Goal: Share content: Share content

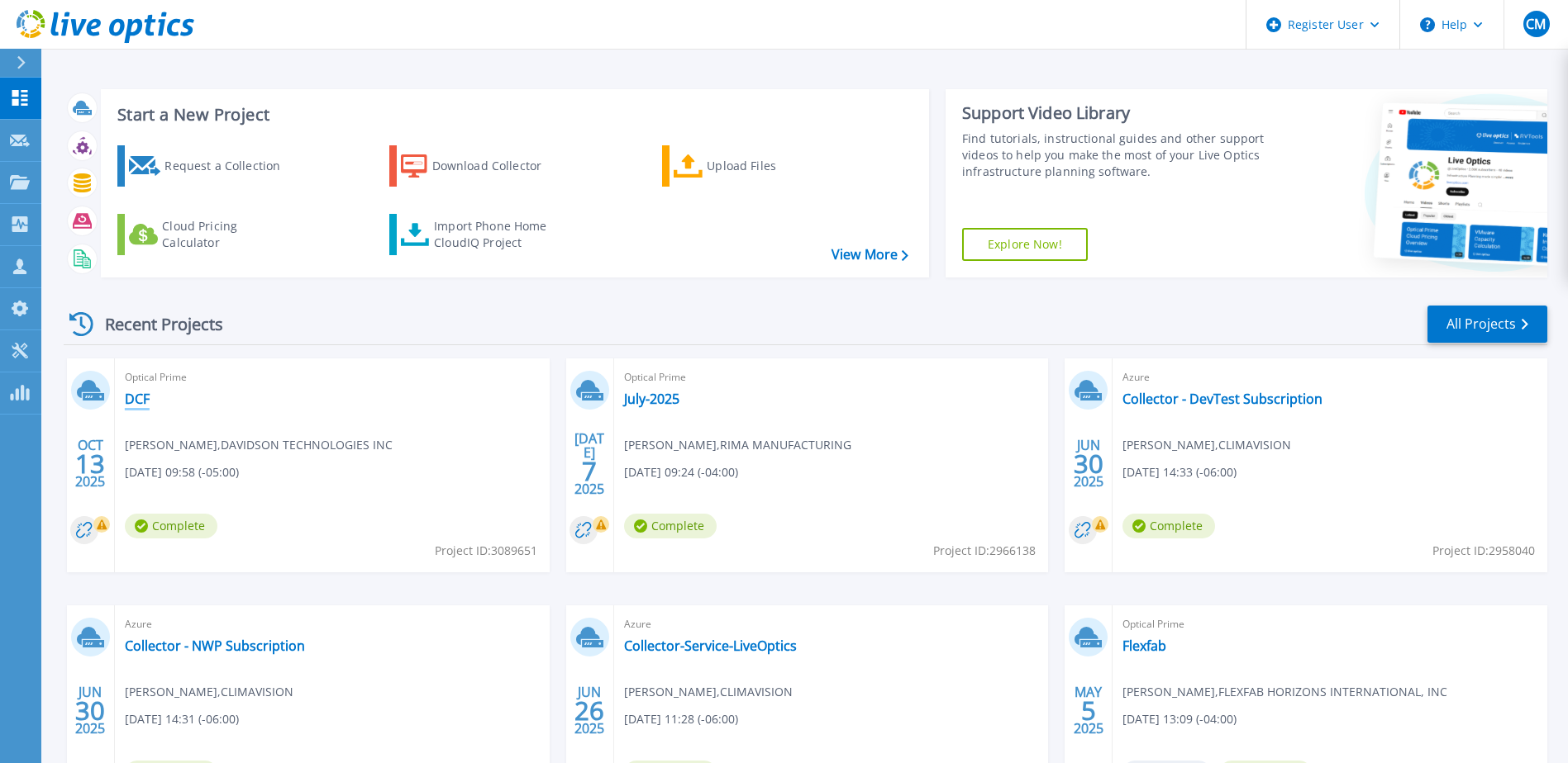
click at [136, 397] on link "DCF" at bounding box center [137, 399] width 25 height 17
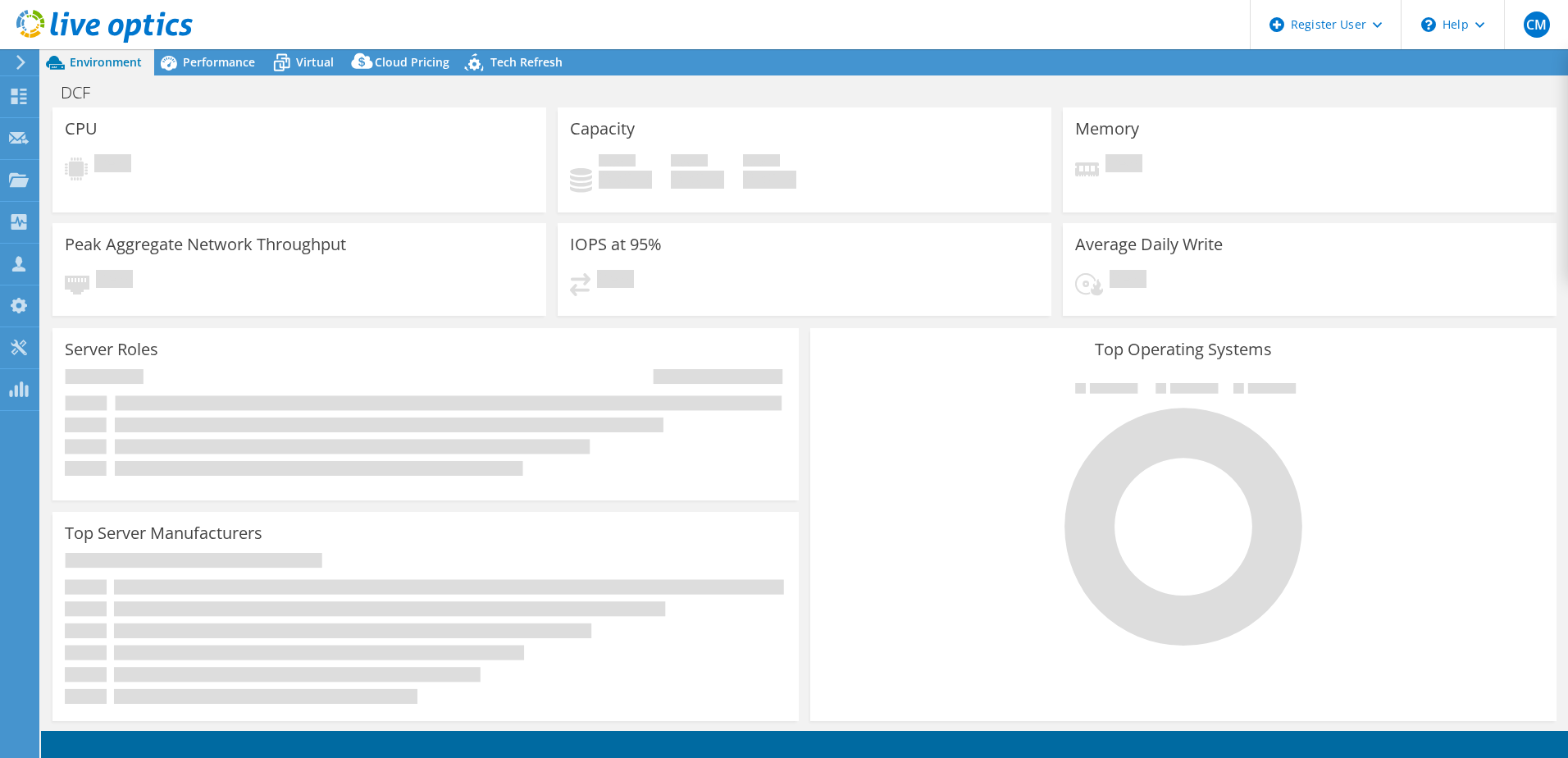
select select "USD"
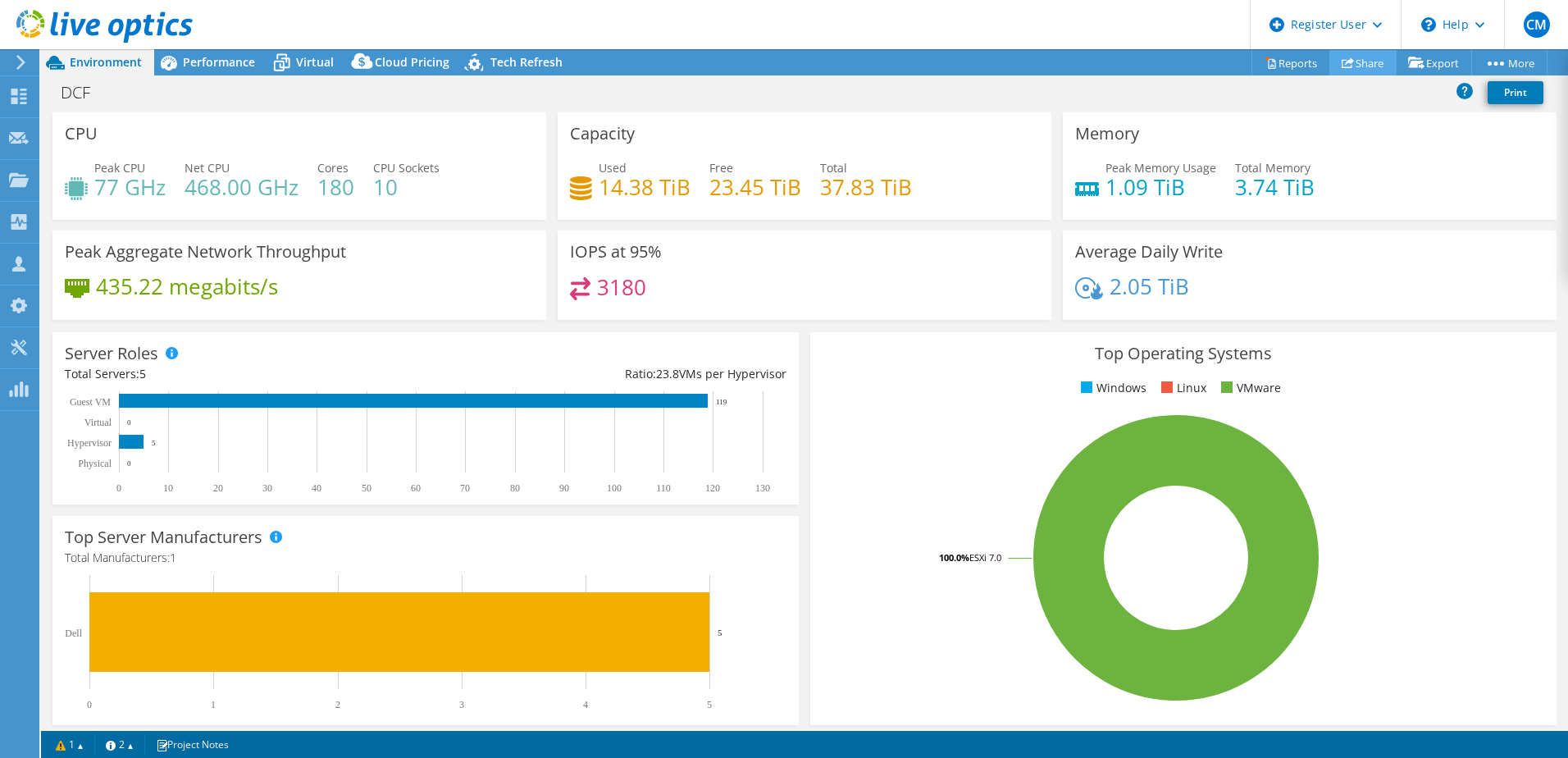
click at [1331, 61] on link "Share" at bounding box center [1363, 62] width 68 height 25
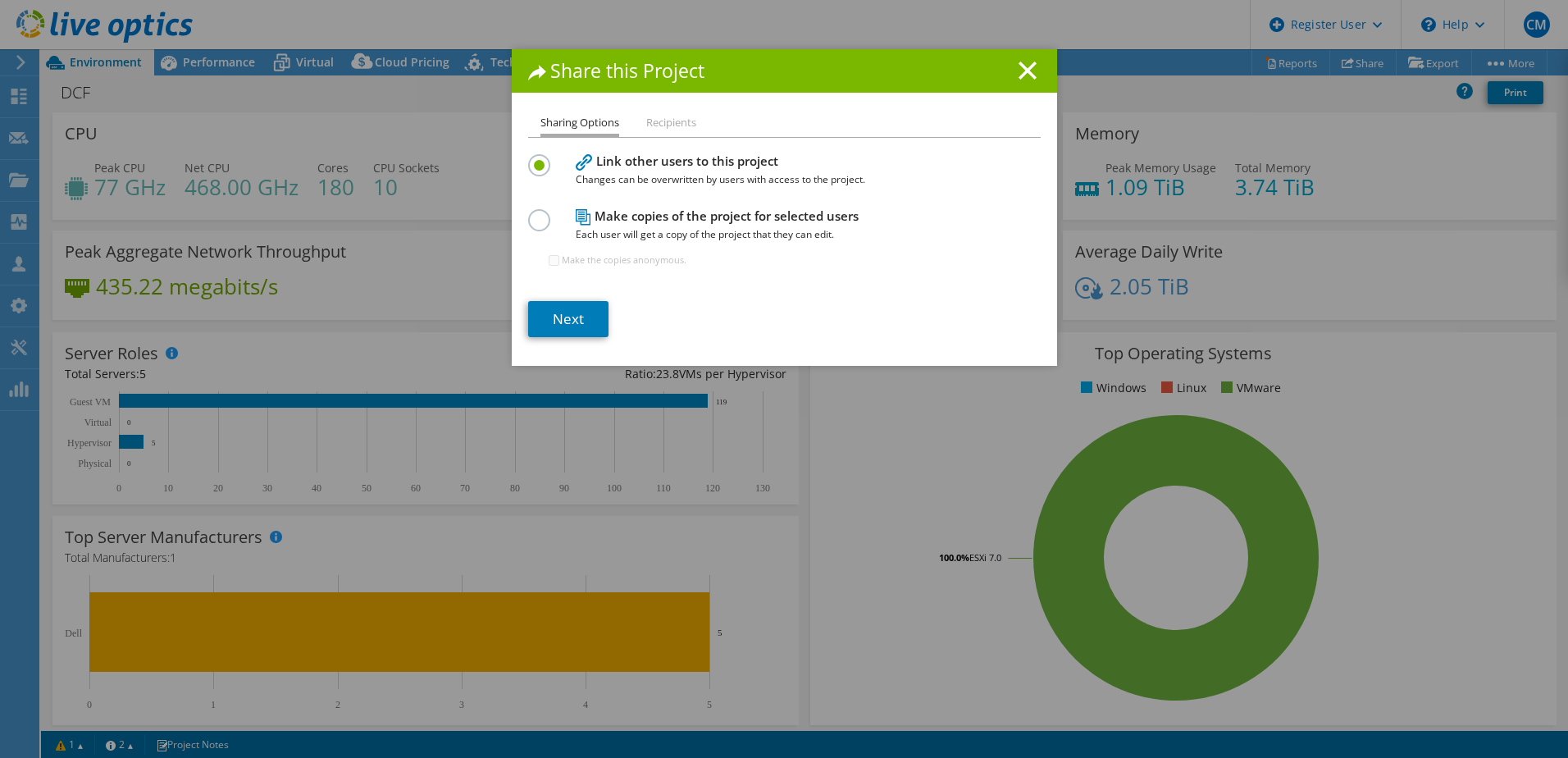
click at [647, 233] on span "Each user will get a copy of the project that they can edit." at bounding box center [780, 235] width 410 height 19
click at [599, 217] on h4 "Make copies of the project for selected users Each user will get a copy of the …" at bounding box center [780, 225] width 410 height 37
click at [528, 158] on label at bounding box center [542, 156] width 29 height 4
click at [0, 0] on input "radio" at bounding box center [0, 0] width 0 height 0
click at [532, 158] on label at bounding box center [542, 156] width 29 height 4
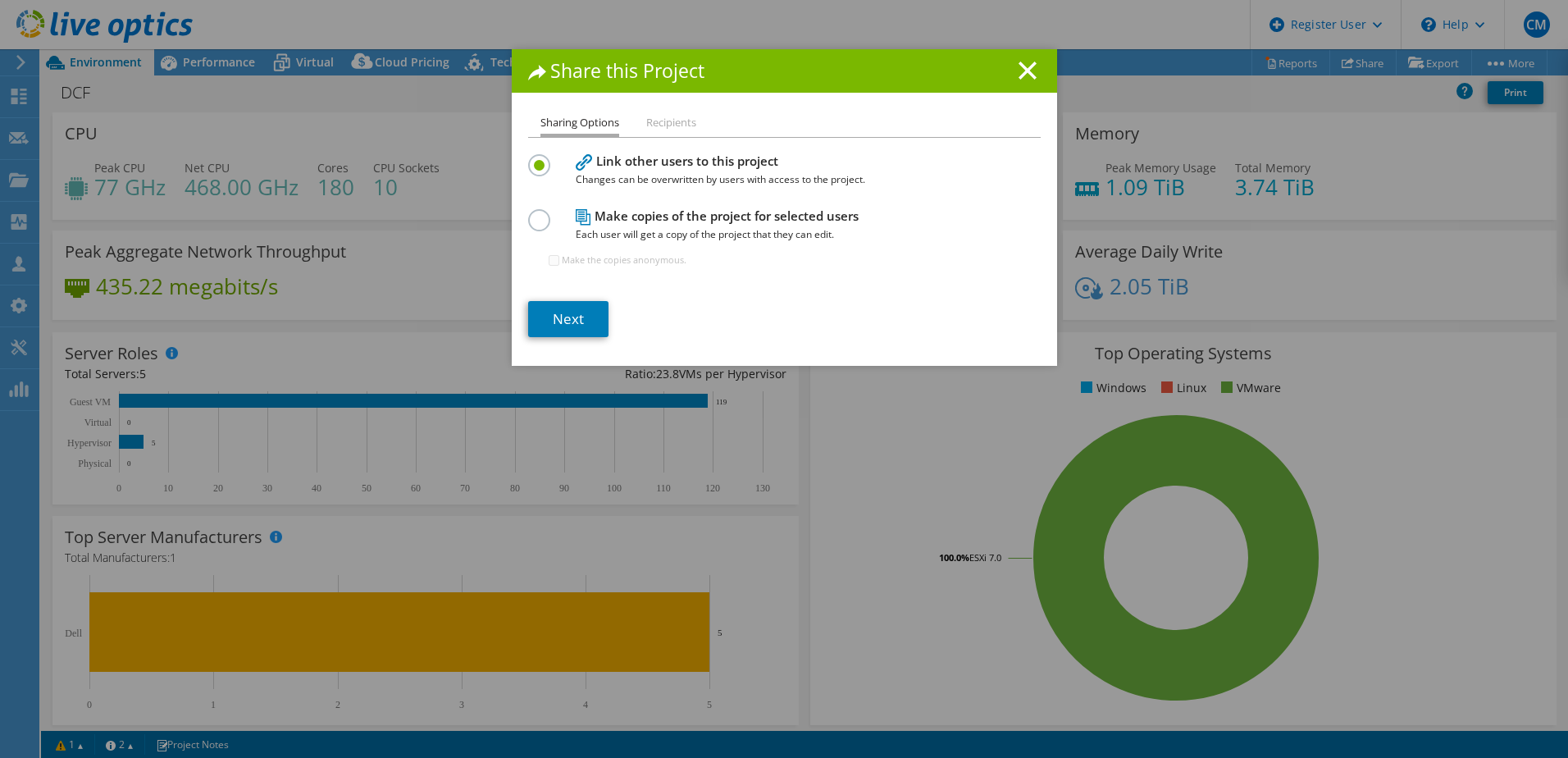
click at [0, 0] on input "radio" at bounding box center [0, 0] width 0 height 0
click at [531, 158] on label at bounding box center [542, 156] width 29 height 4
click at [0, 0] on input "radio" at bounding box center [0, 0] width 0 height 0
click at [523, 220] on div "Sharing Options Recipients Link other users to this project Changes can be over…" at bounding box center [784, 239] width 546 height 253
click at [528, 213] on label at bounding box center [542, 211] width 29 height 4
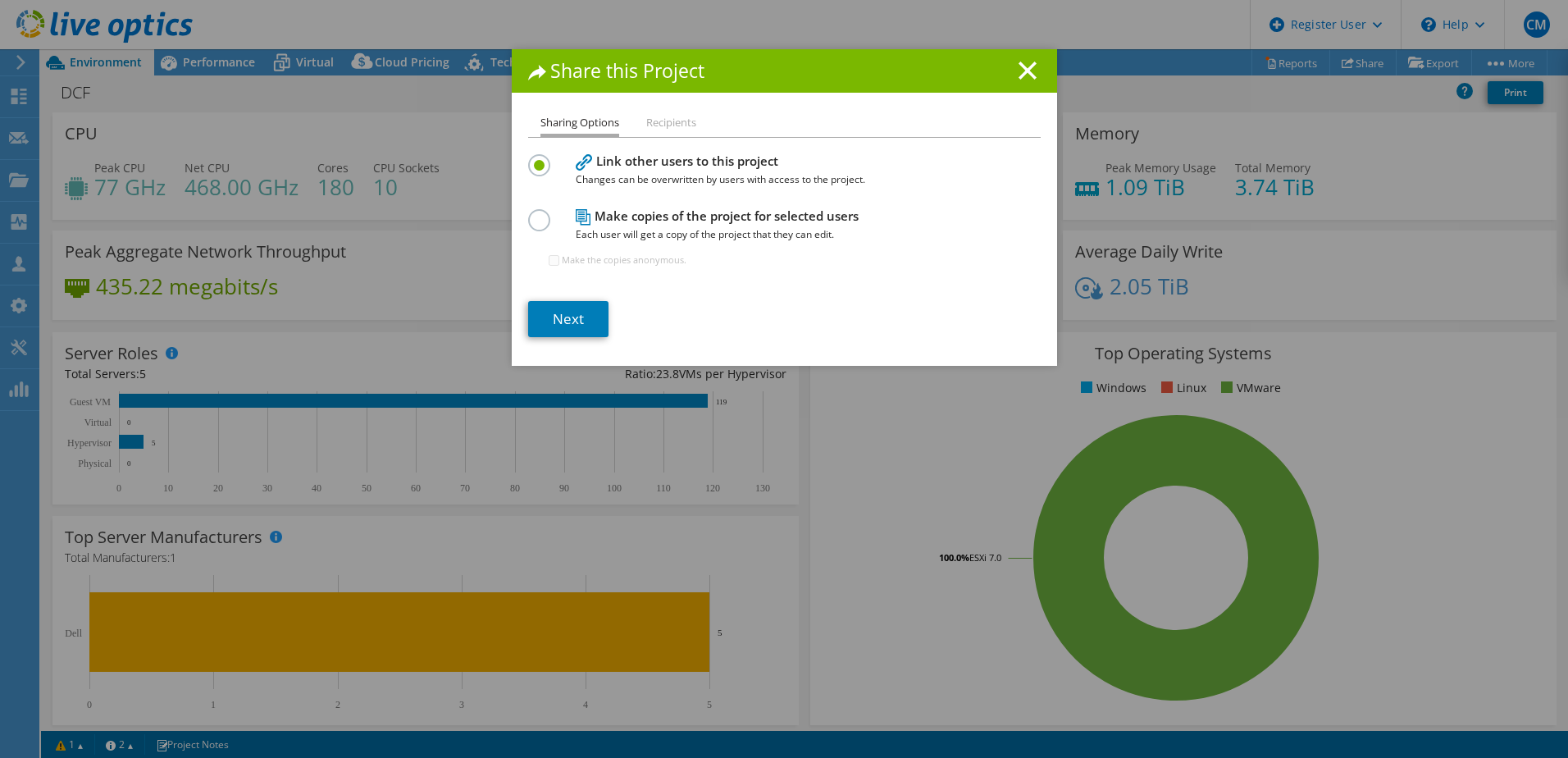
click at [0, 0] on input "radio" at bounding box center [0, 0] width 0 height 0
click at [591, 329] on link "Next" at bounding box center [568, 318] width 80 height 36
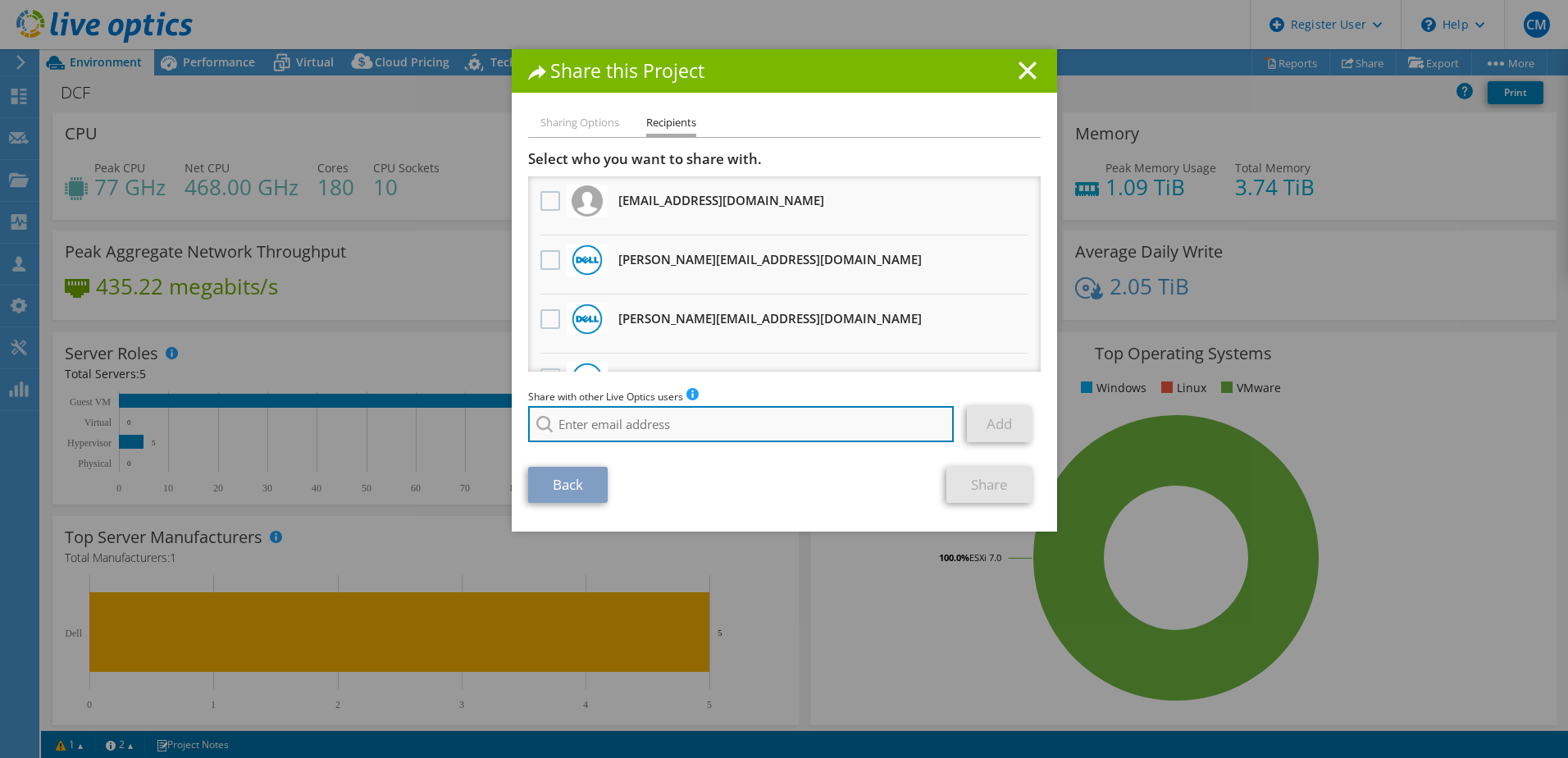
click at [656, 415] on input "search" at bounding box center [741, 424] width 426 height 36
click at [710, 414] on input "[PERSON_NAME]" at bounding box center [741, 424] width 426 height 36
paste input "[PERSON_NAME][EMAIL_ADDRESS][DOMAIN_NAME]"
type input "[EMAIL_ADDRESS][DOMAIN_NAME]"
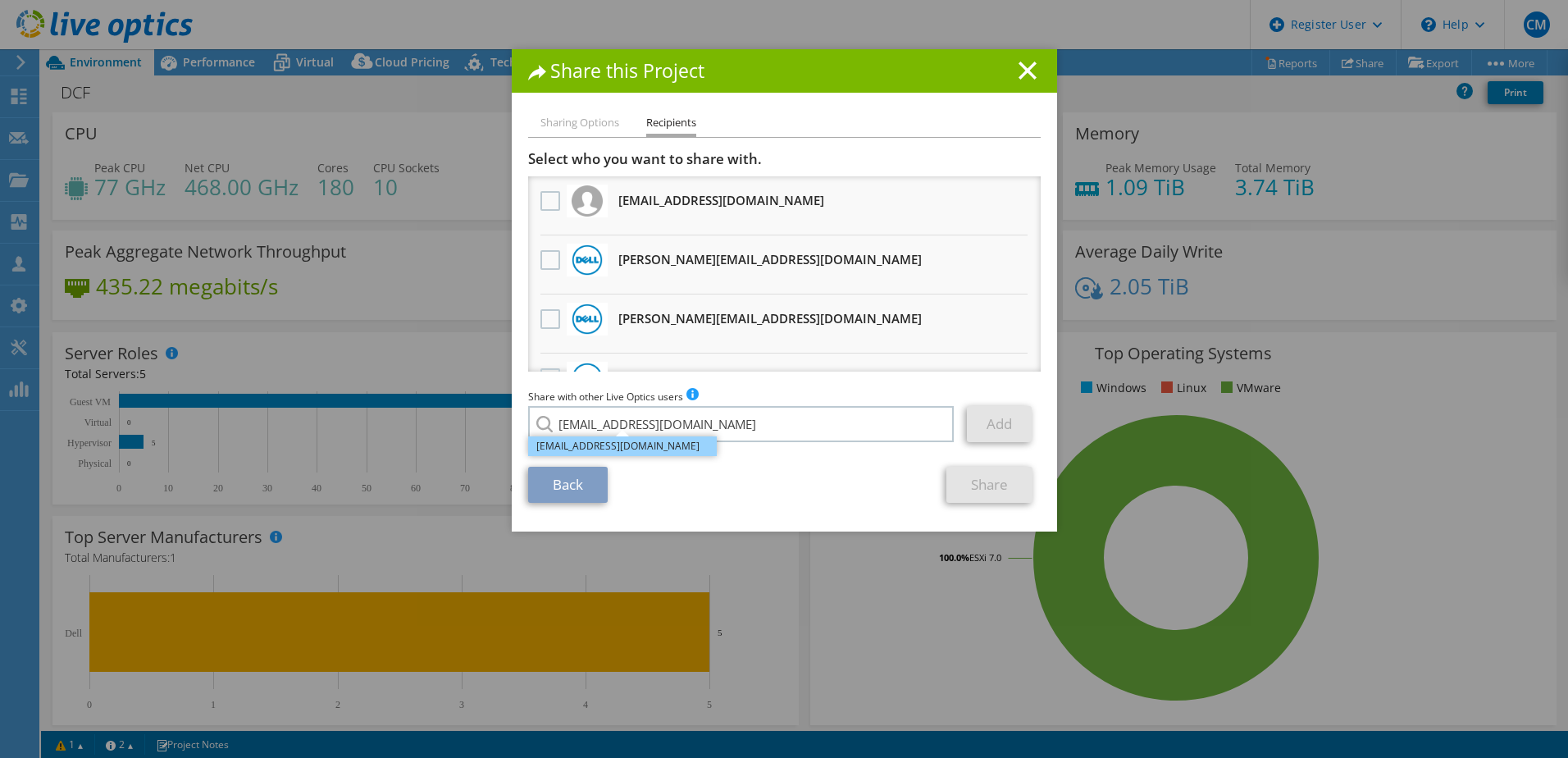
click at [673, 443] on li "[EMAIL_ADDRESS][DOMAIN_NAME]" at bounding box center [623, 446] width 189 height 19
click at [987, 425] on link "Add" at bounding box center [999, 424] width 65 height 36
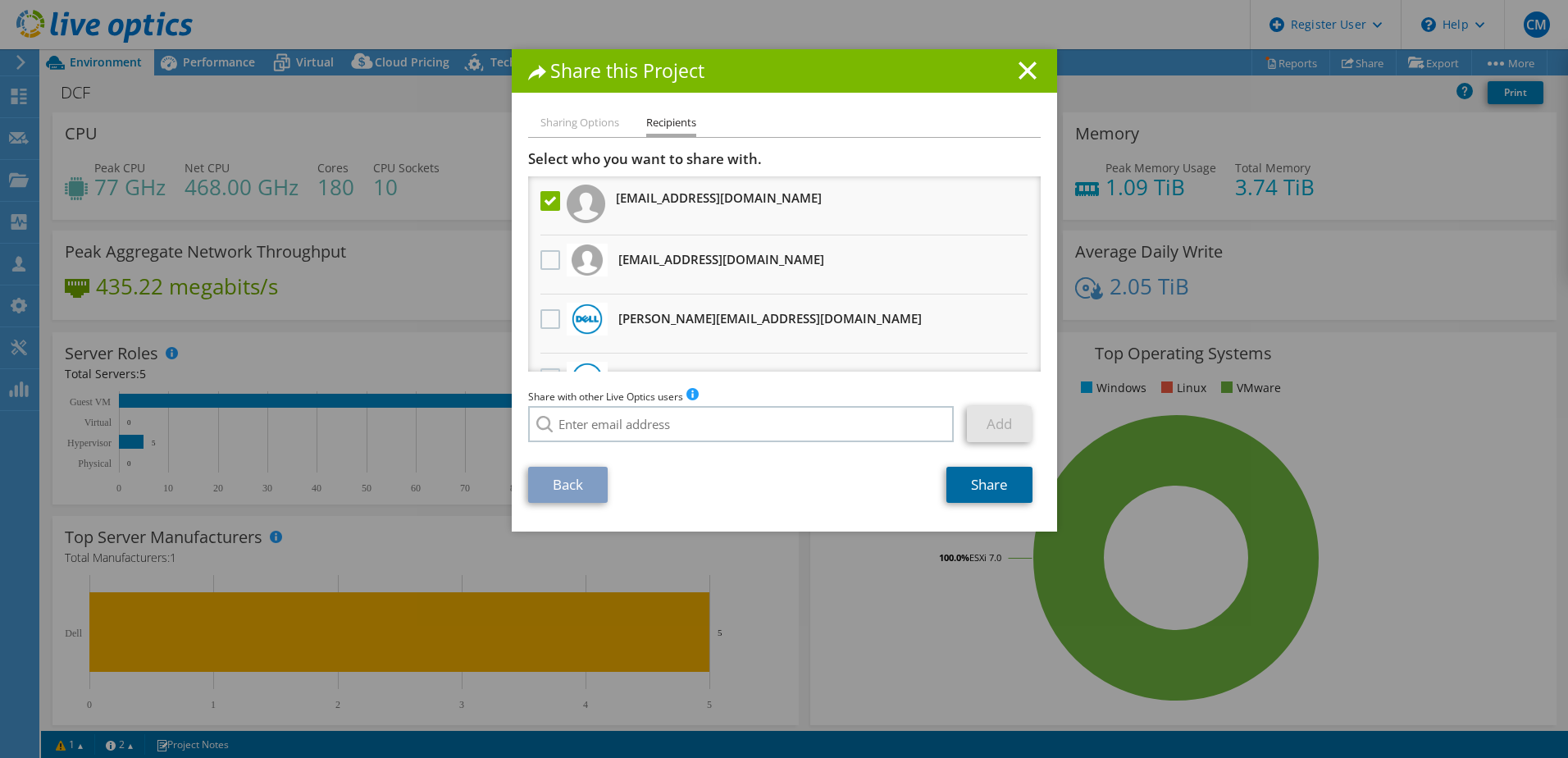
click at [1001, 480] on link "Share" at bounding box center [989, 484] width 86 height 36
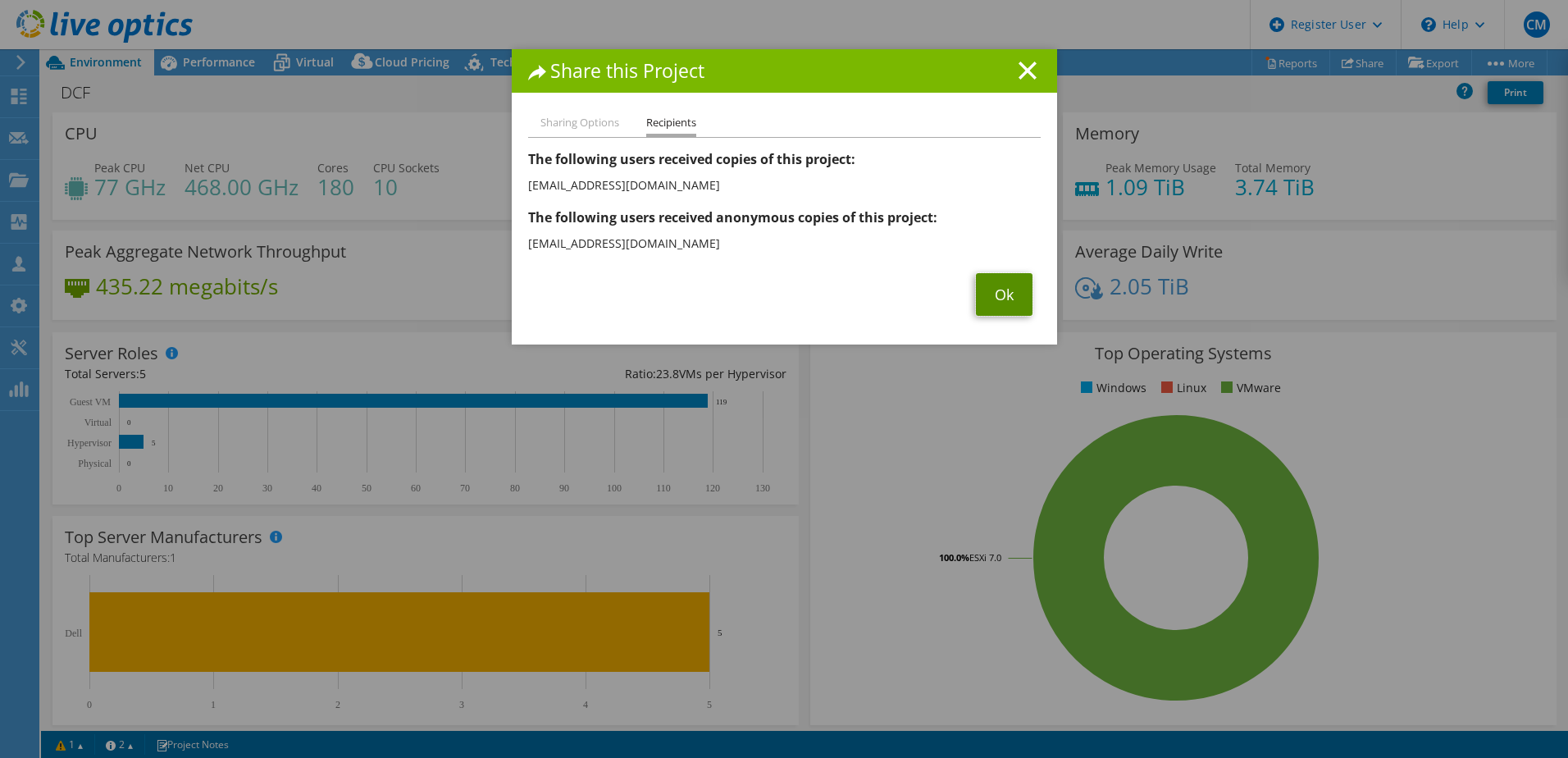
click at [1005, 294] on link "Ok" at bounding box center [1004, 294] width 56 height 43
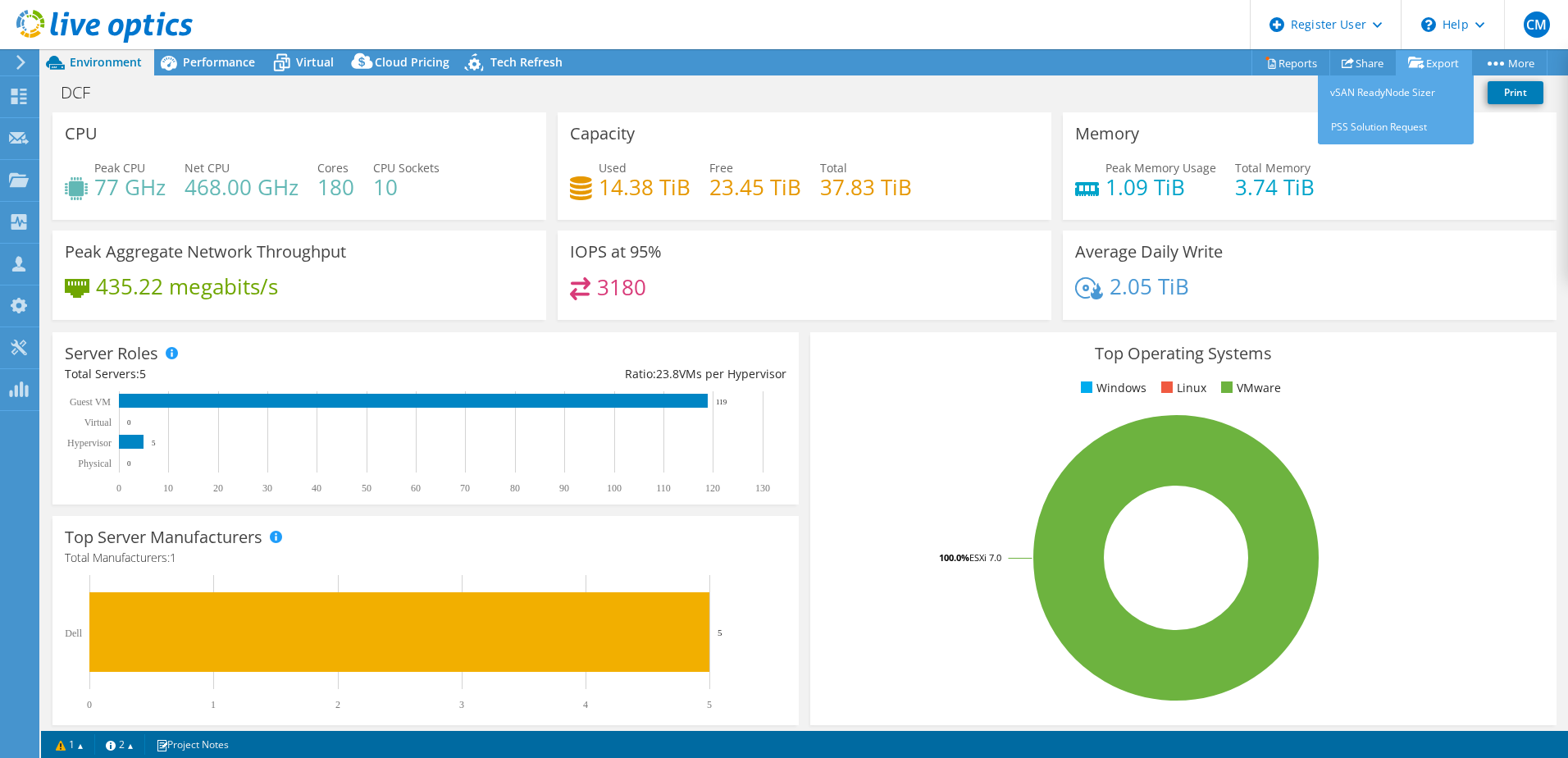
click at [1432, 56] on link "Export" at bounding box center [1434, 62] width 76 height 25
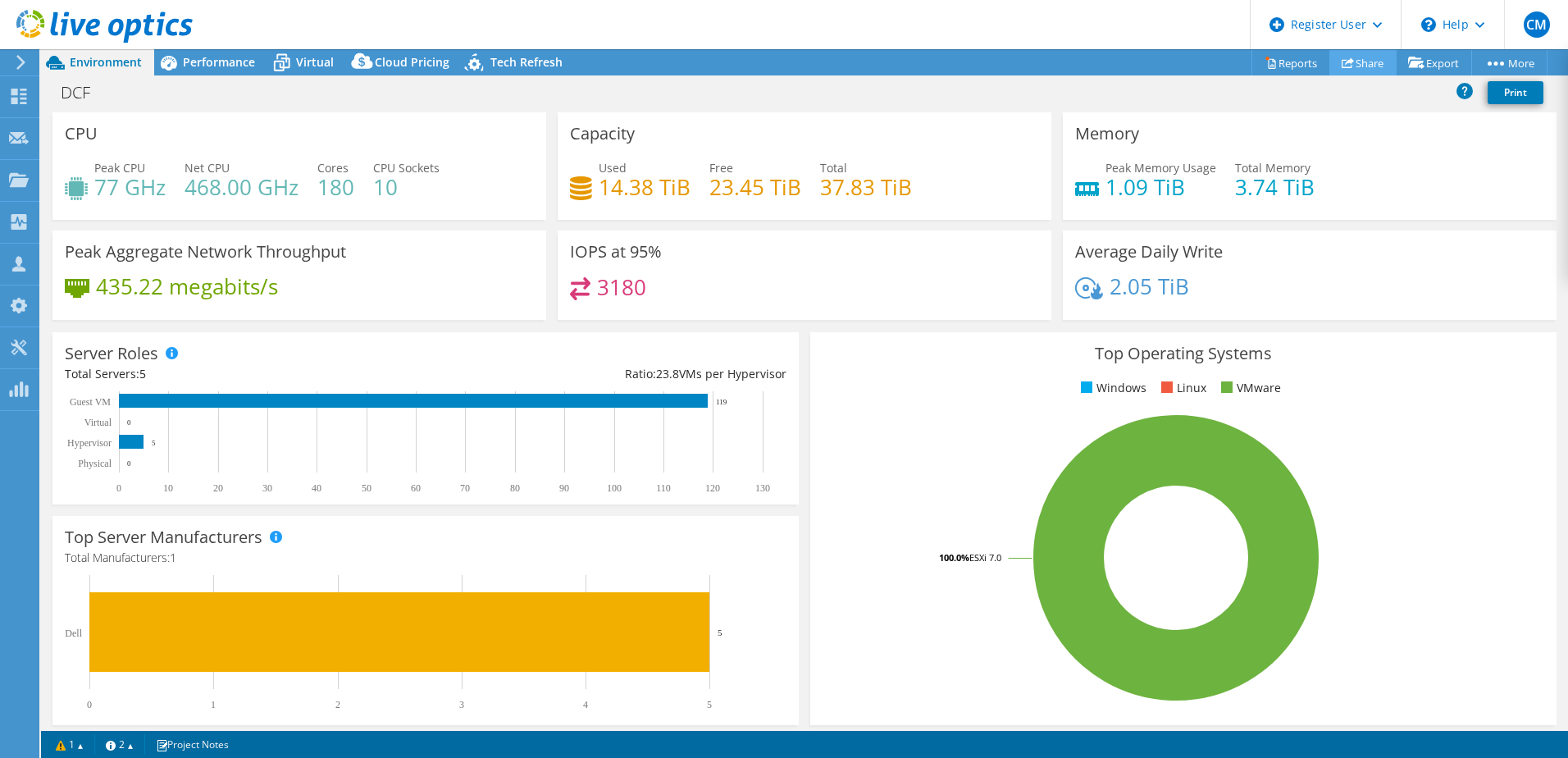
click at [1348, 60] on link "Share" at bounding box center [1363, 62] width 68 height 25
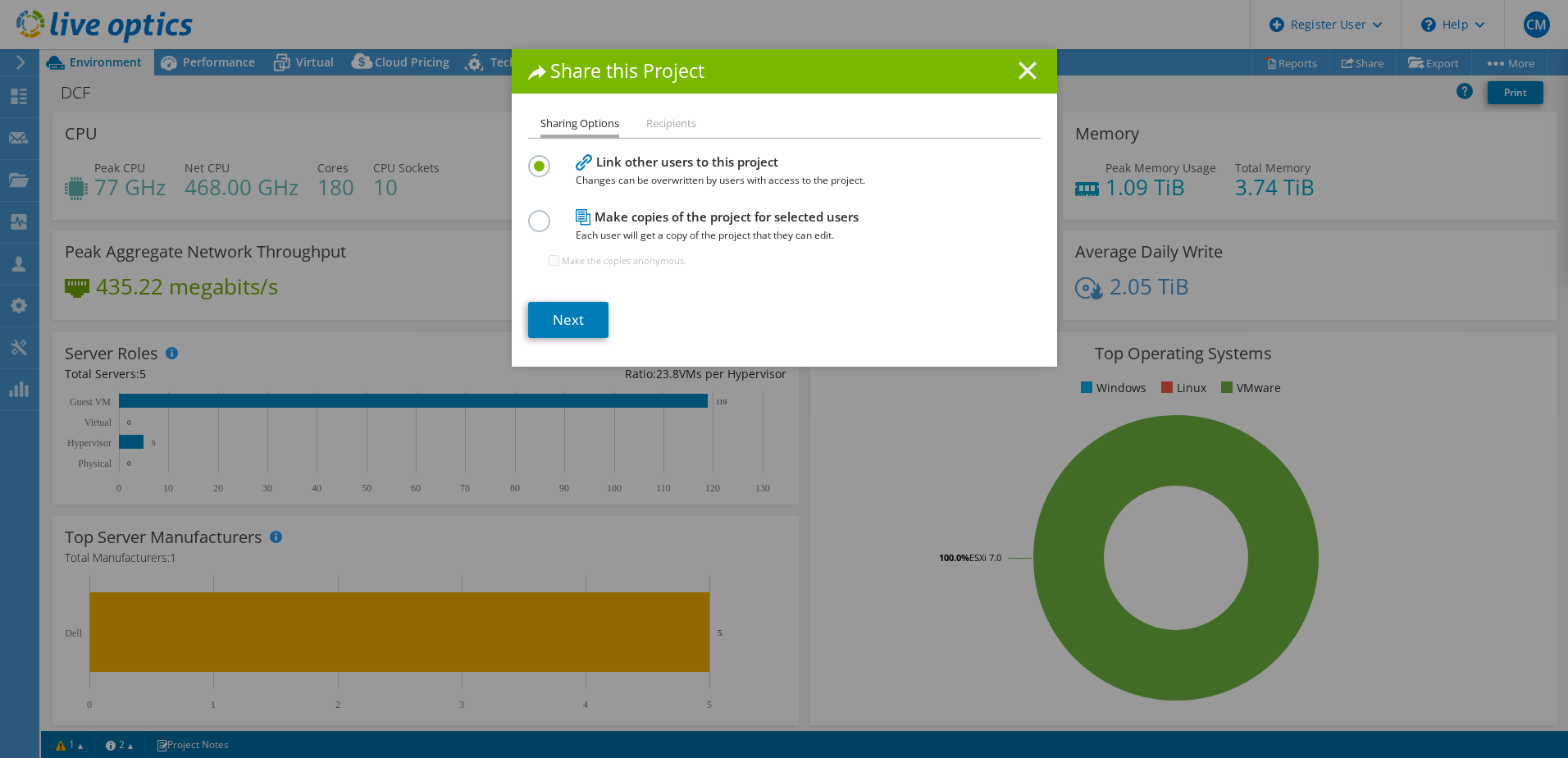
click at [1025, 70] on div "Share this Project" at bounding box center [784, 70] width 546 height 43
click at [1025, 70] on icon at bounding box center [1028, 70] width 19 height 19
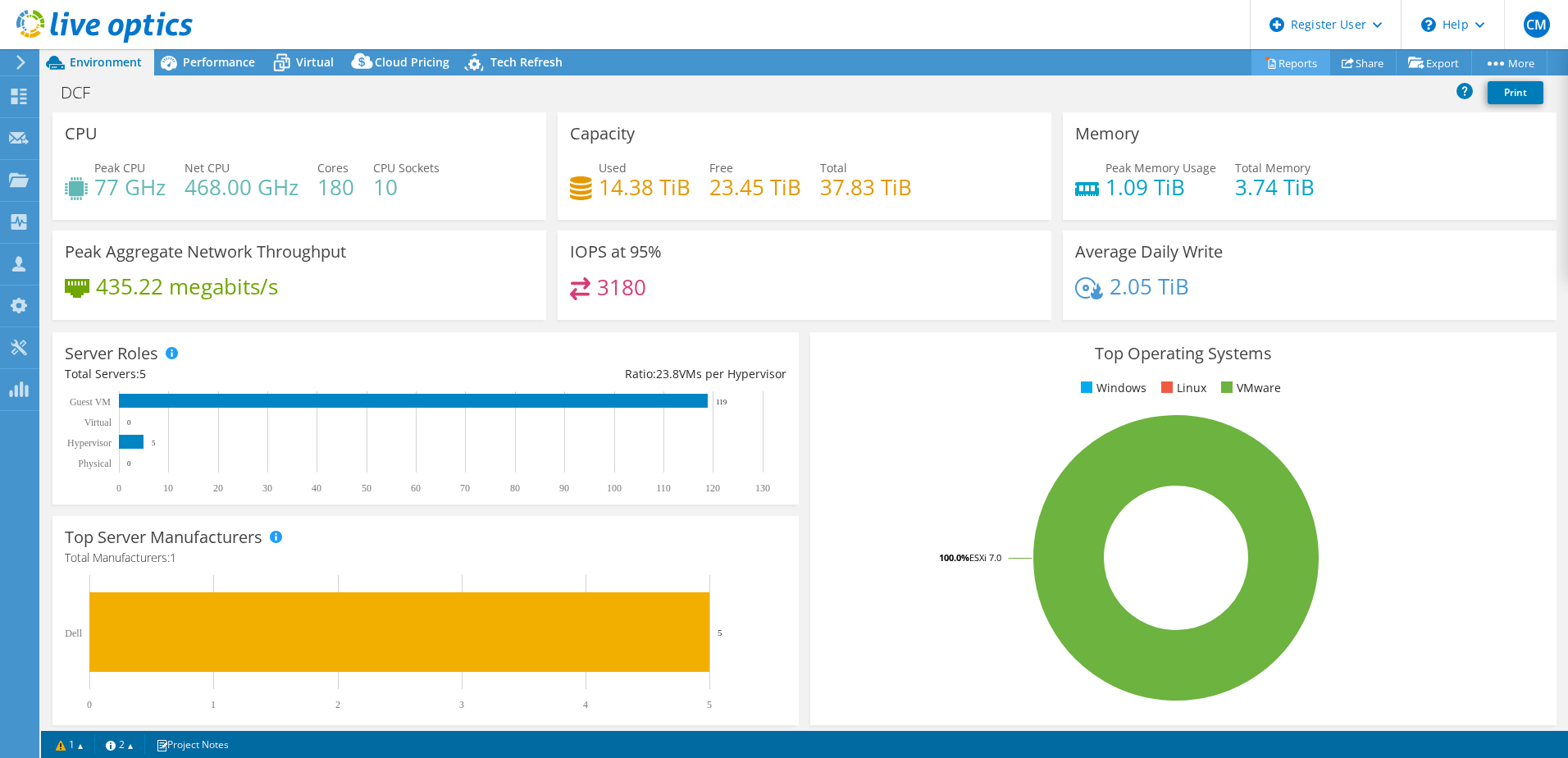
click at [1276, 68] on link "Reports" at bounding box center [1290, 62] width 79 height 25
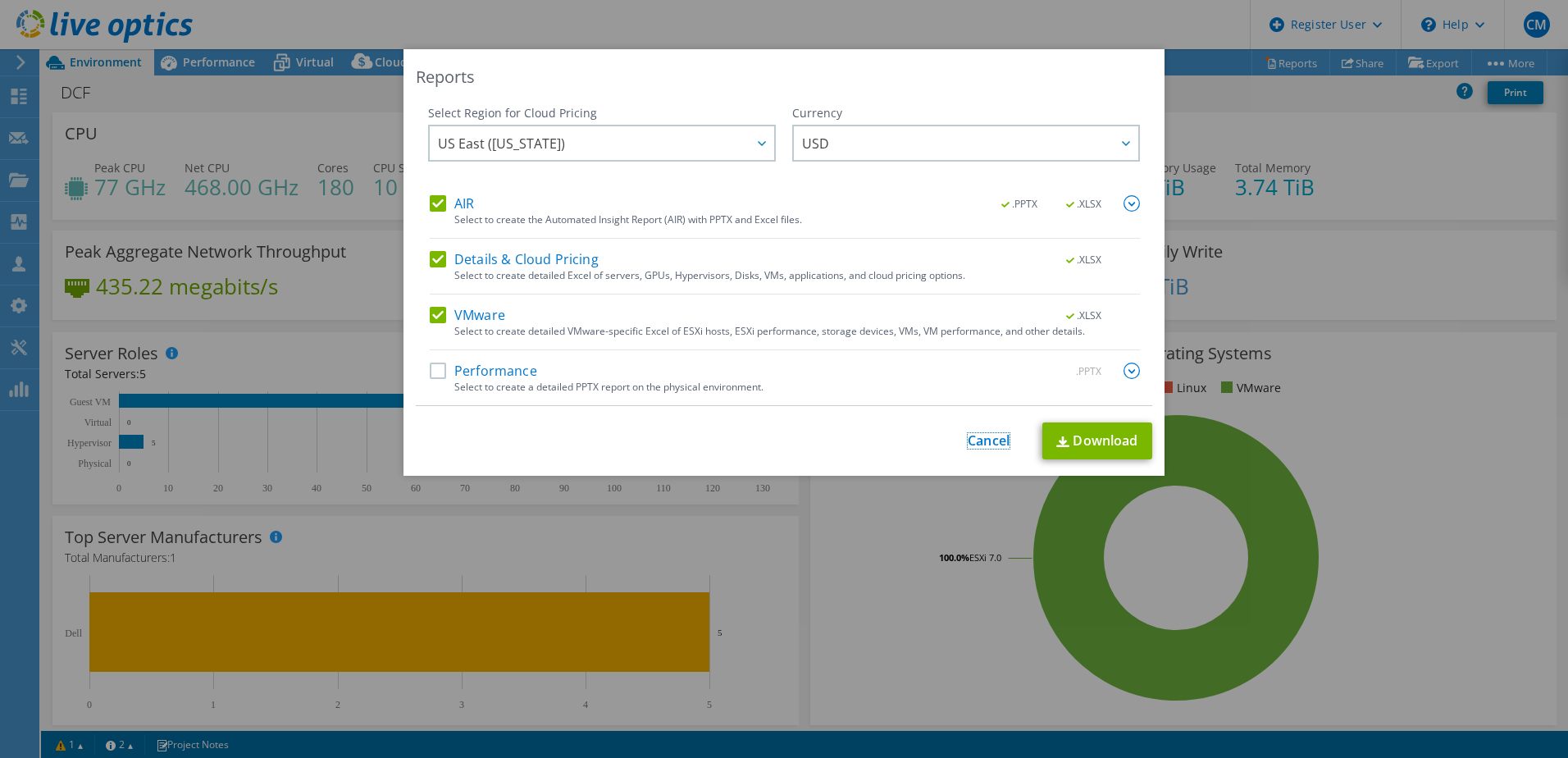
click at [972, 444] on link "Cancel" at bounding box center [988, 441] width 42 height 16
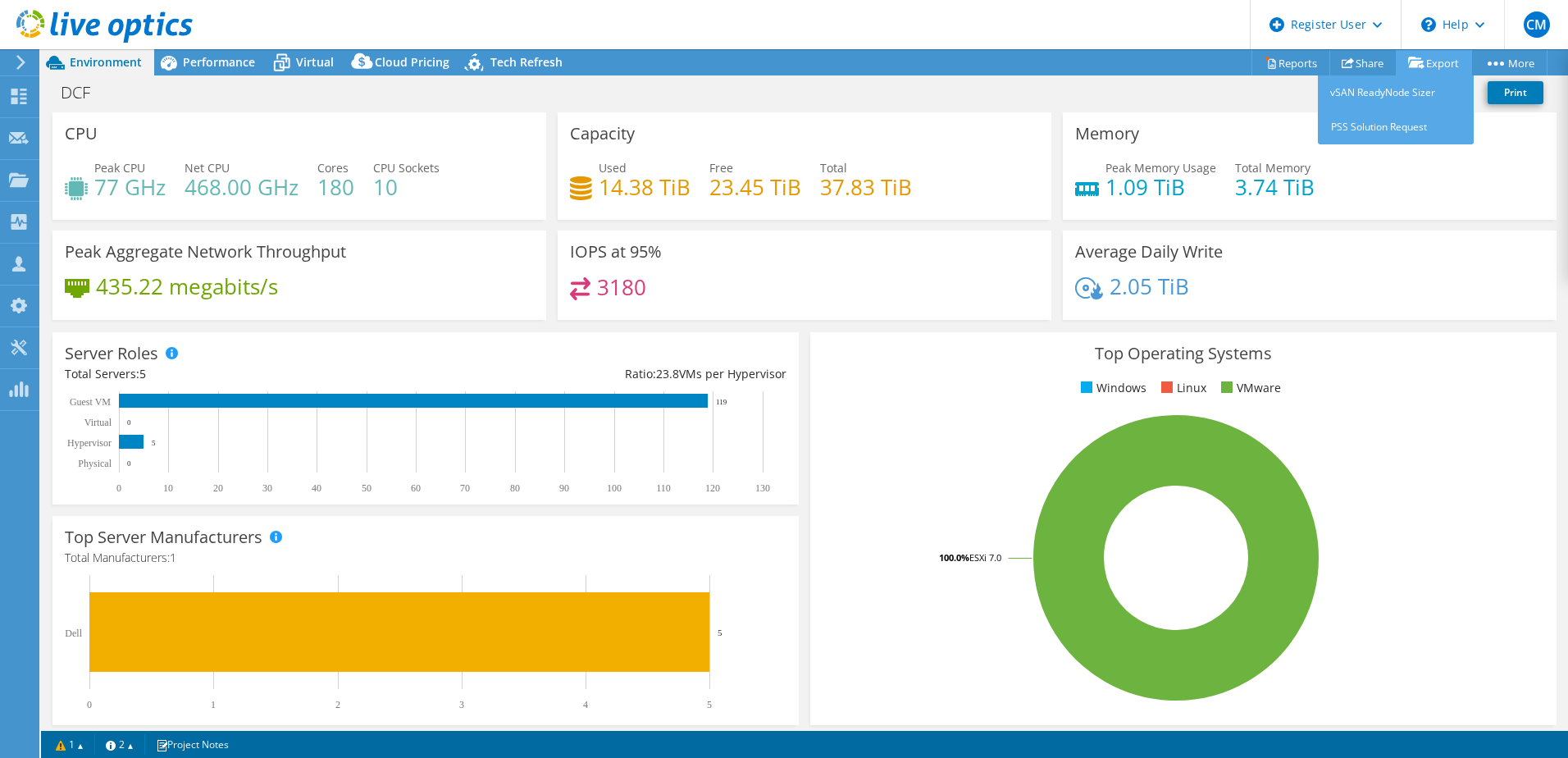
click at [1435, 59] on link "Export" at bounding box center [1434, 62] width 76 height 25
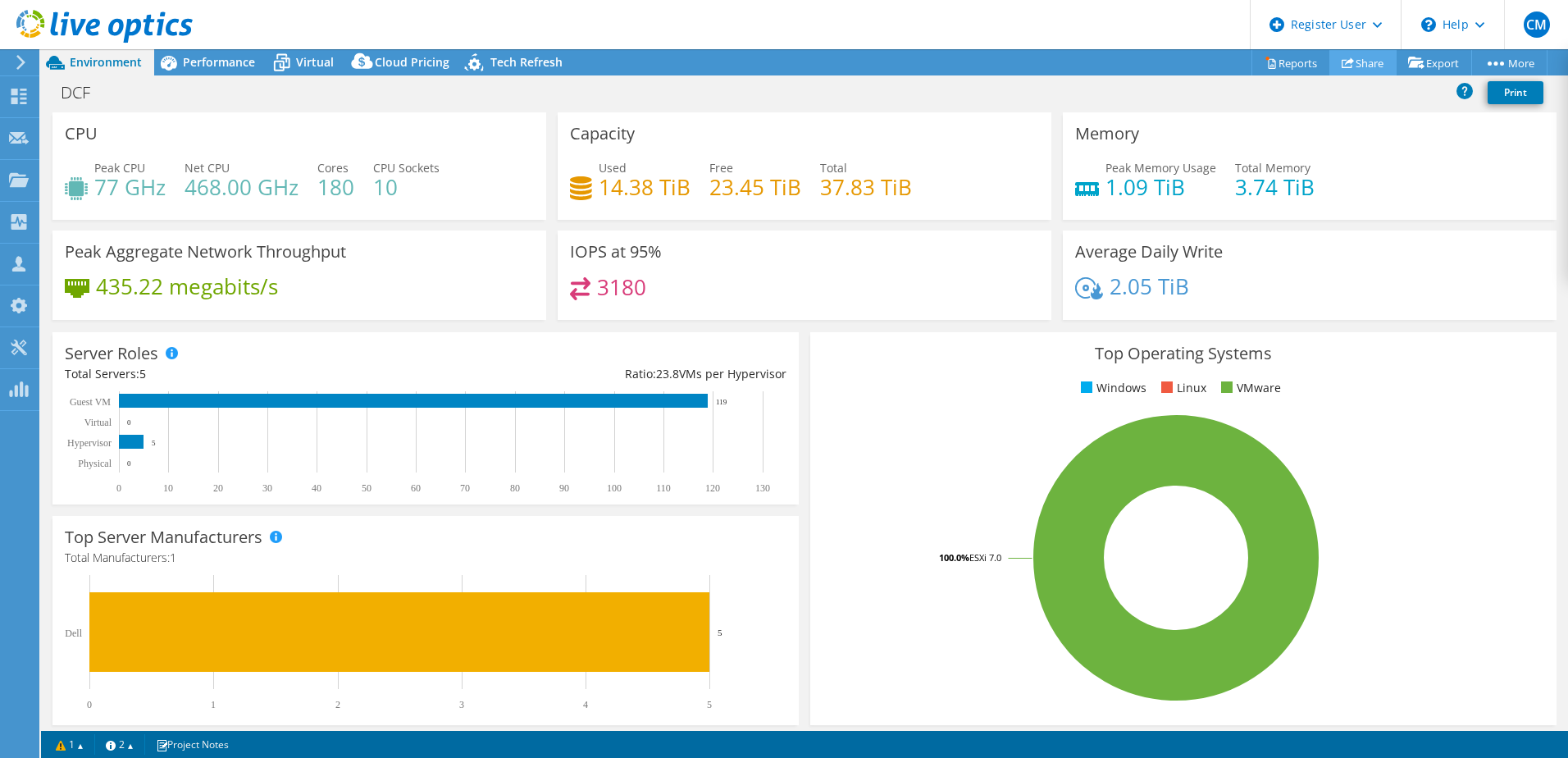
click at [1352, 63] on link "Share" at bounding box center [1363, 62] width 68 height 25
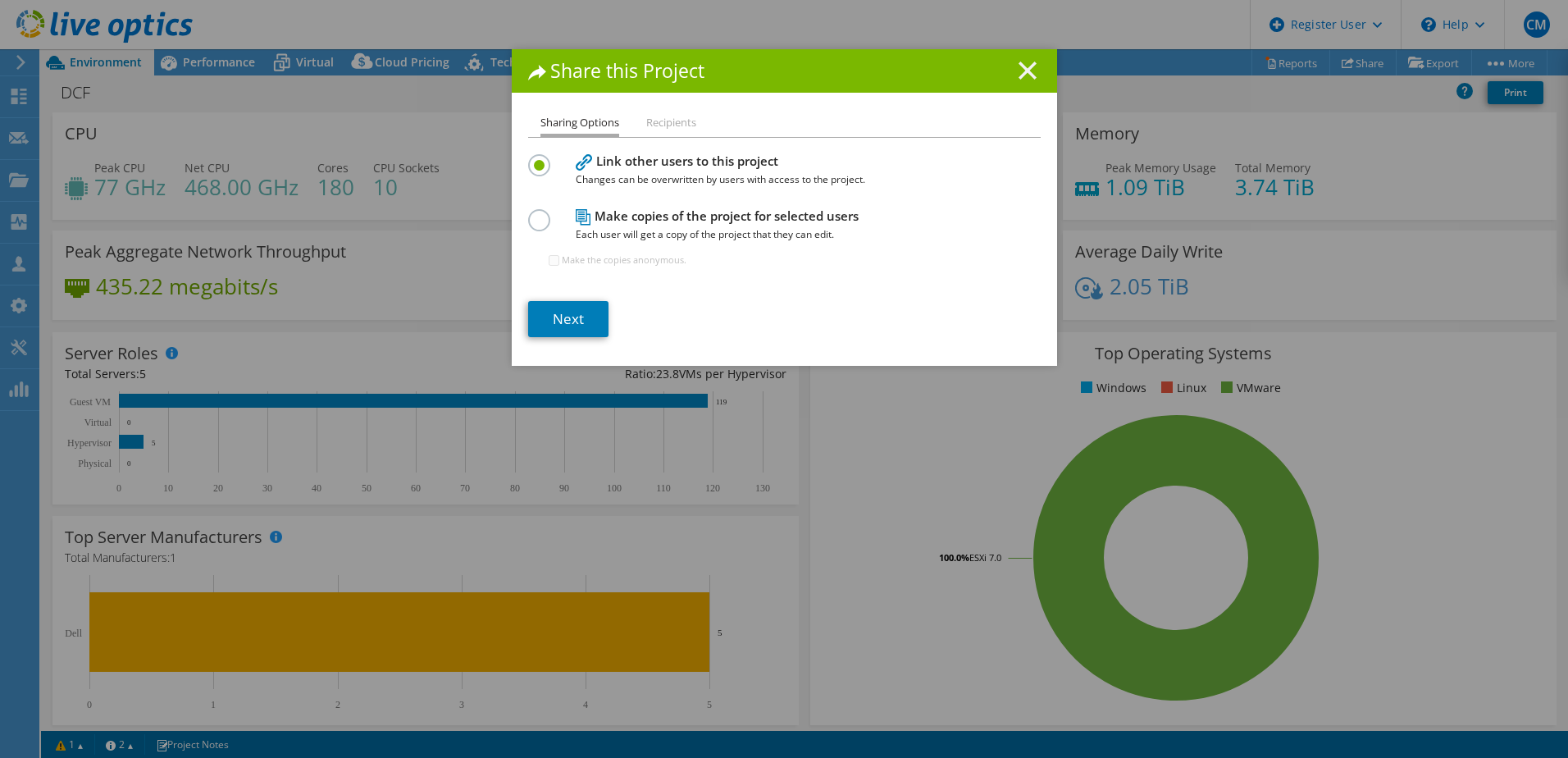
click at [1019, 65] on line at bounding box center [1028, 70] width 17 height 17
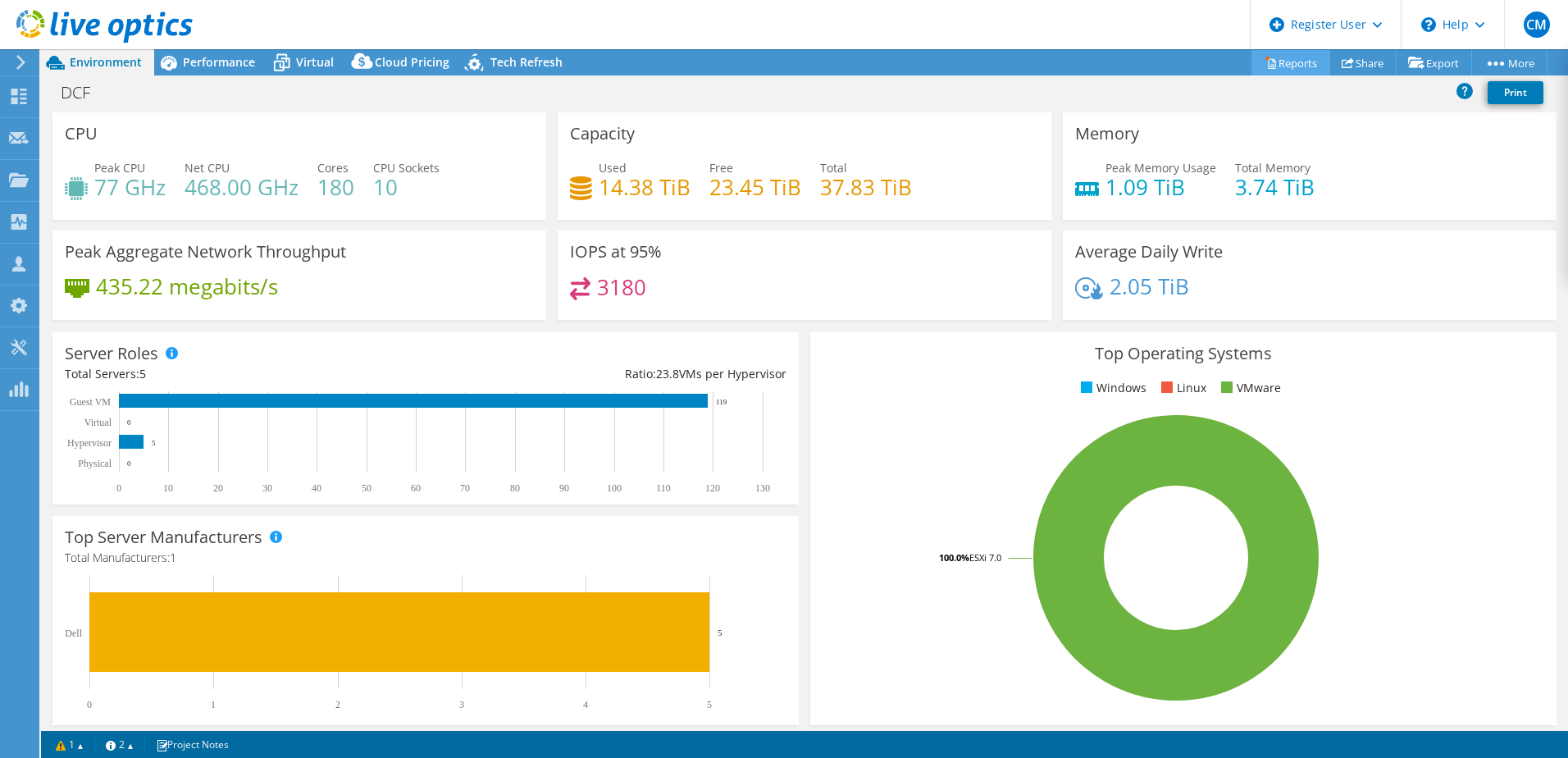
click at [1290, 60] on link "Reports" at bounding box center [1290, 62] width 79 height 25
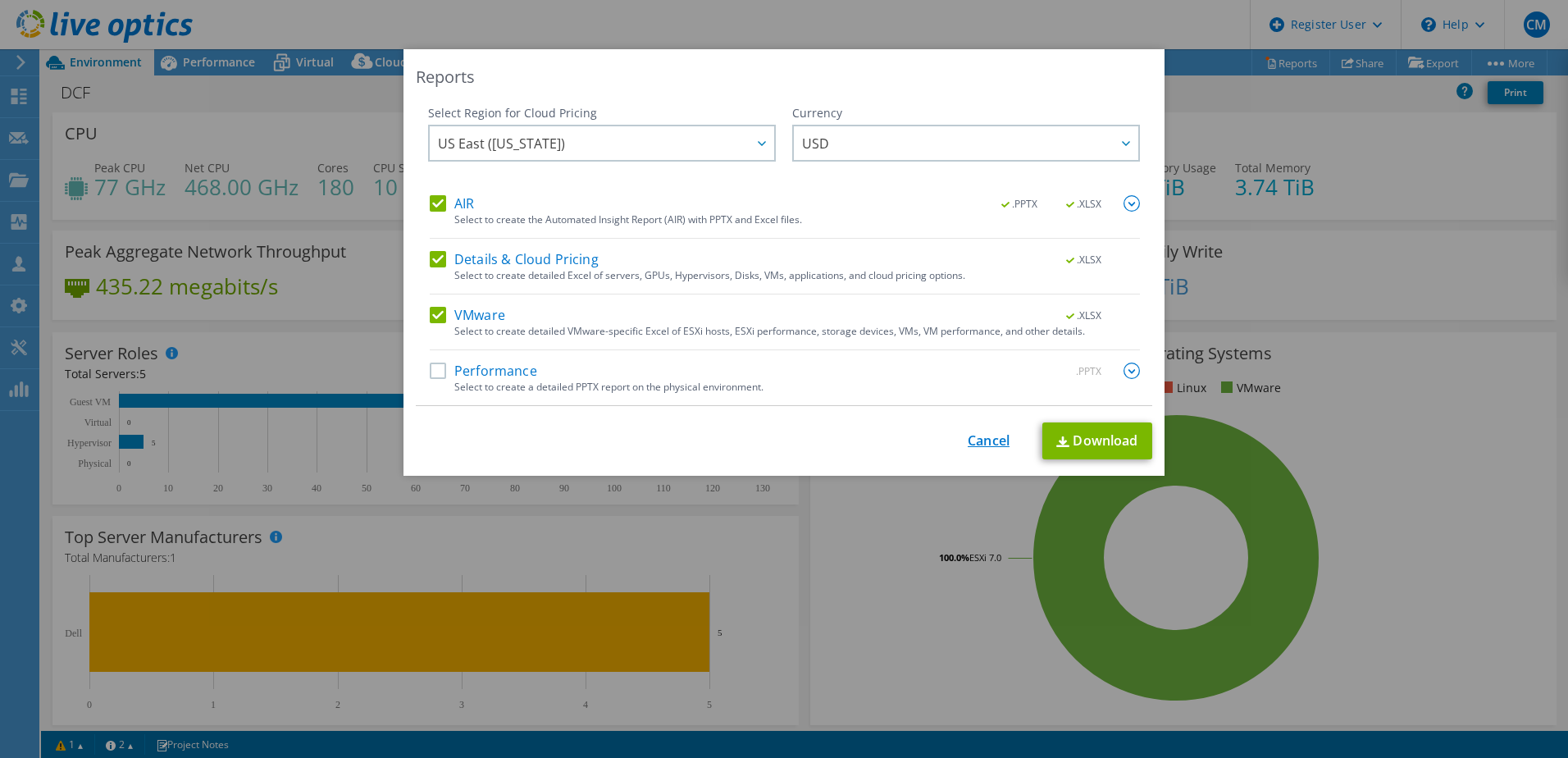
click at [972, 448] on link "Cancel" at bounding box center [988, 441] width 42 height 16
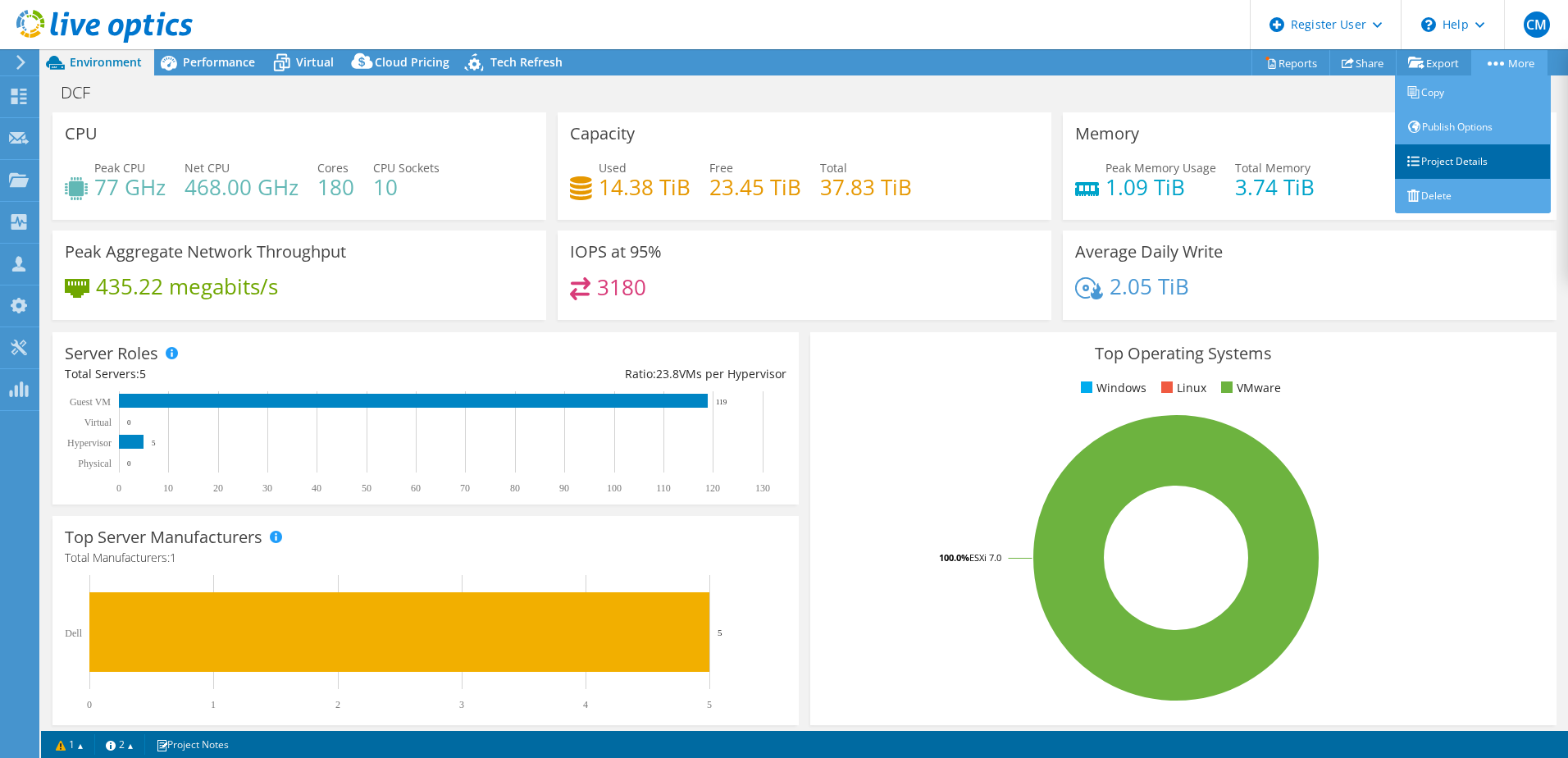
click at [1505, 166] on link "Project Details" at bounding box center [1473, 161] width 155 height 34
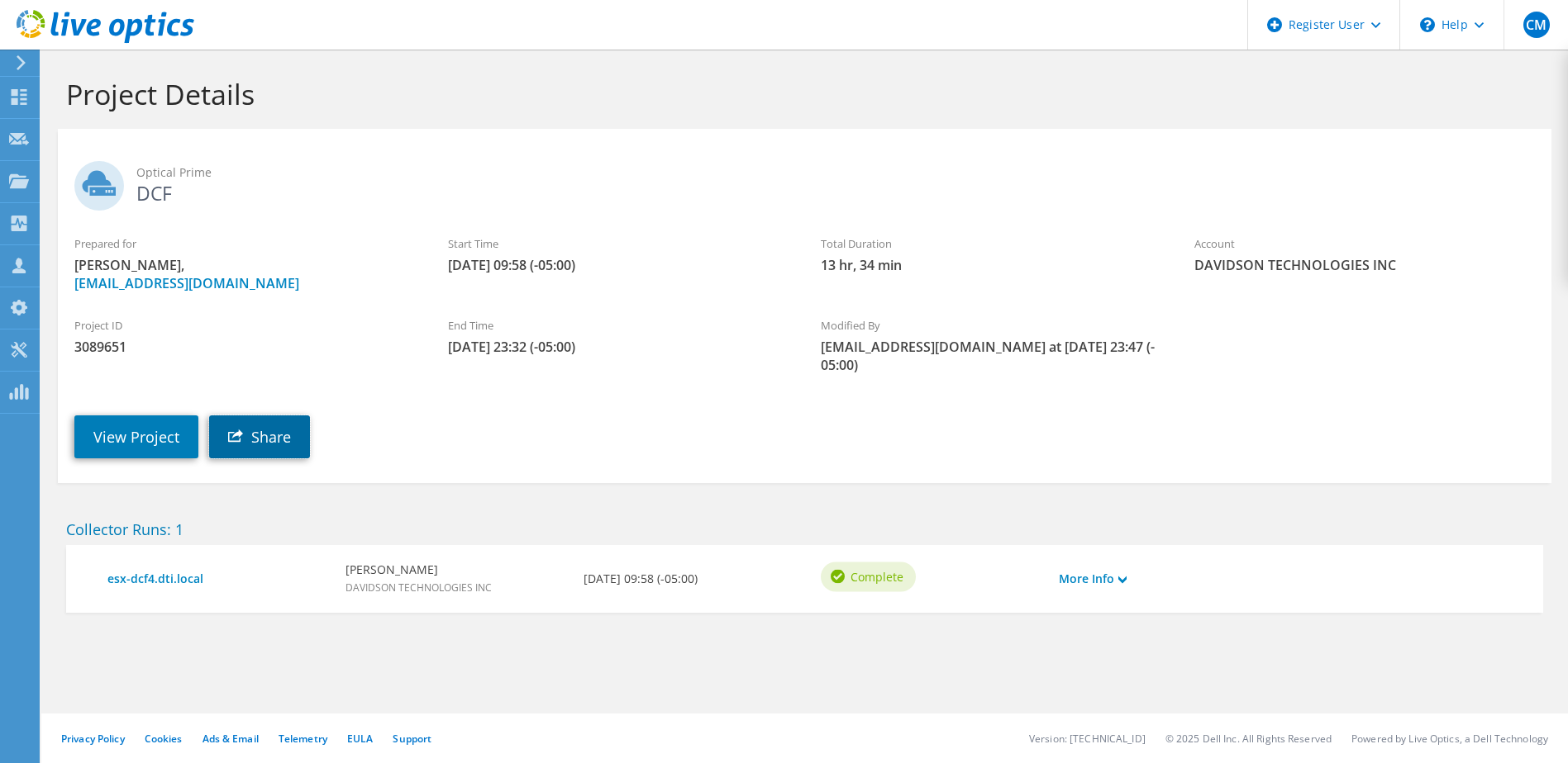
click at [282, 440] on link "Share" at bounding box center [259, 437] width 101 height 43
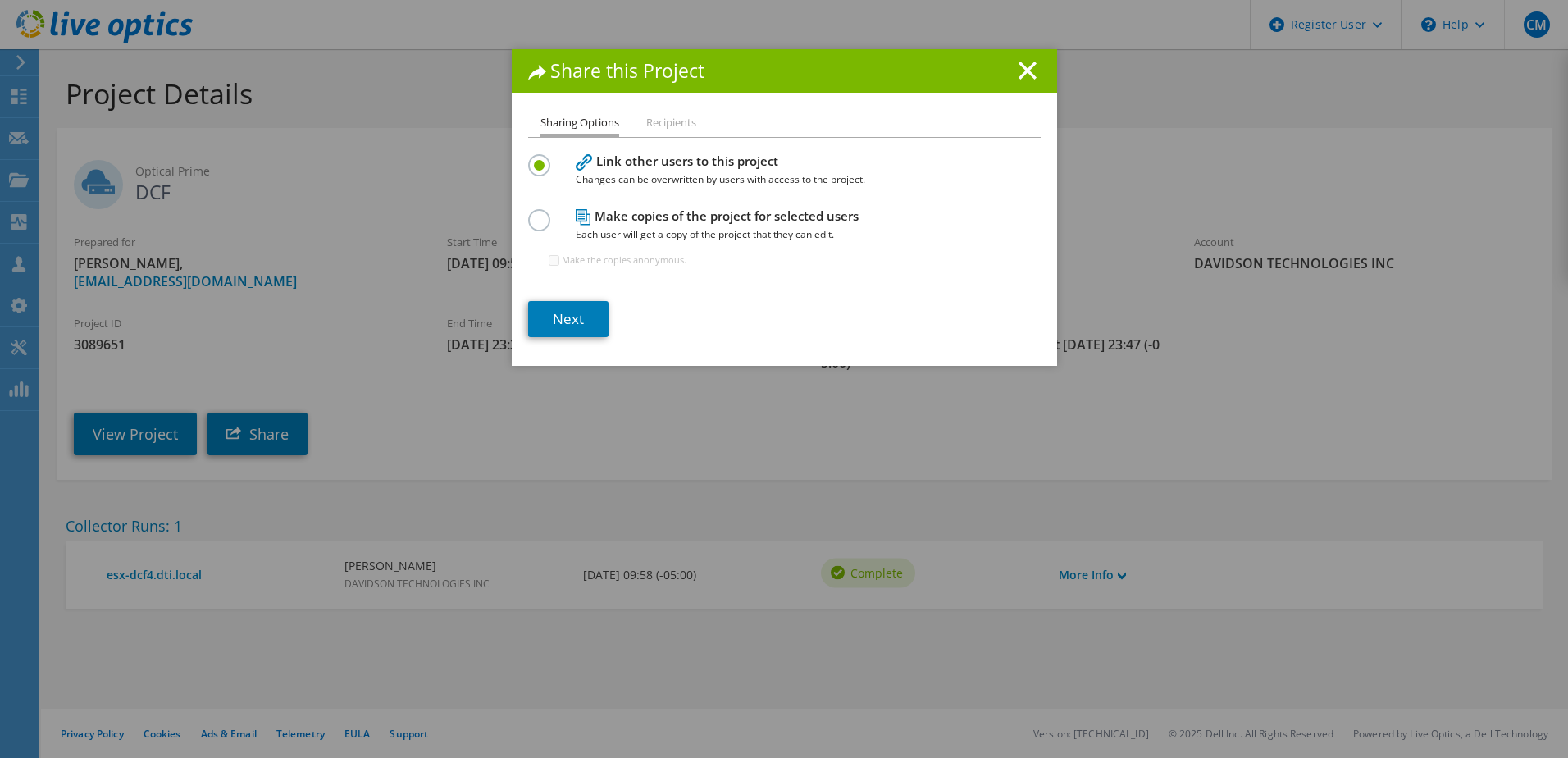
click at [999, 74] on h1 "Share this Project" at bounding box center [784, 70] width 512 height 19
click at [1020, 68] on icon at bounding box center [1028, 70] width 19 height 19
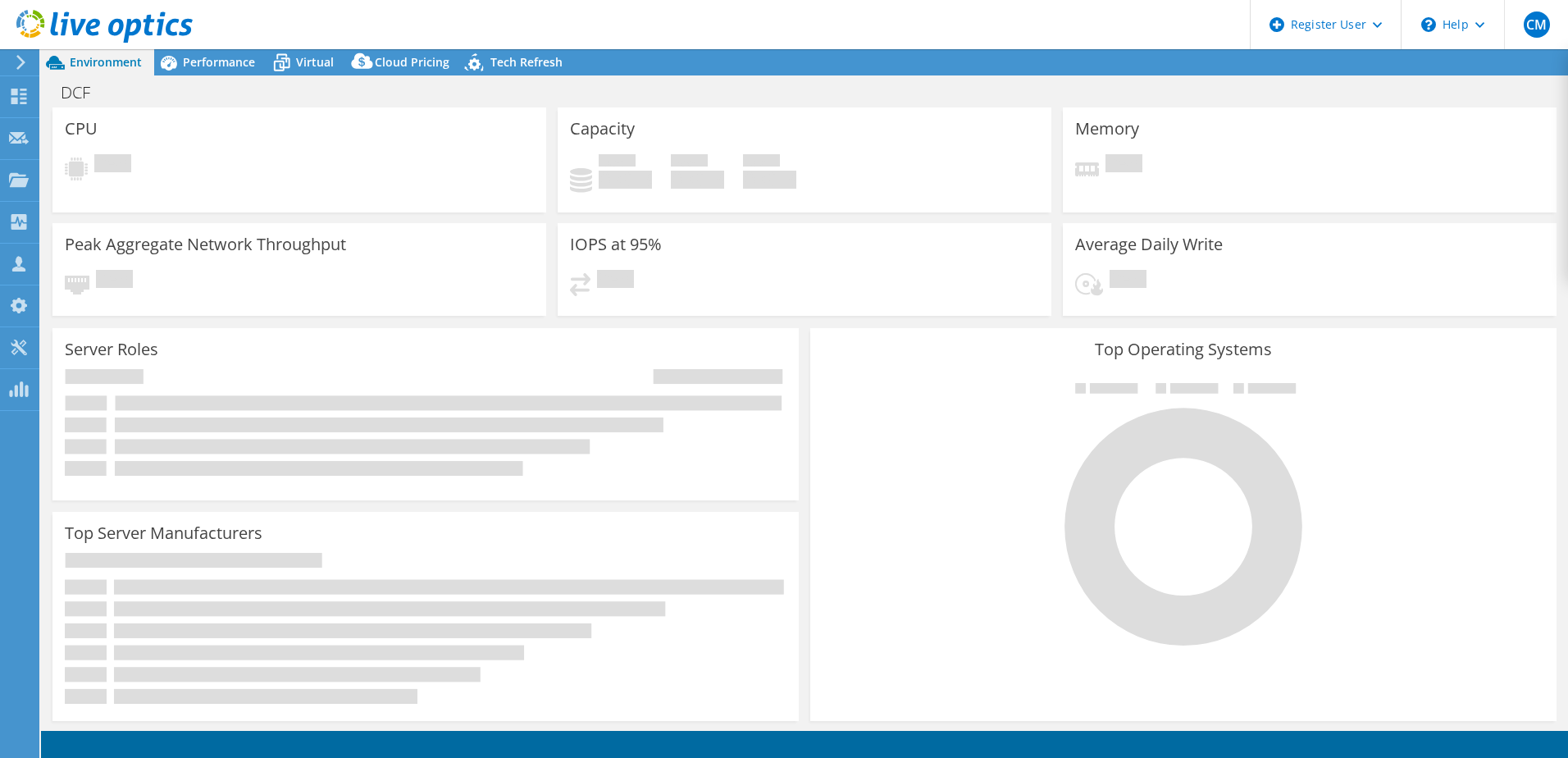
select select "USD"
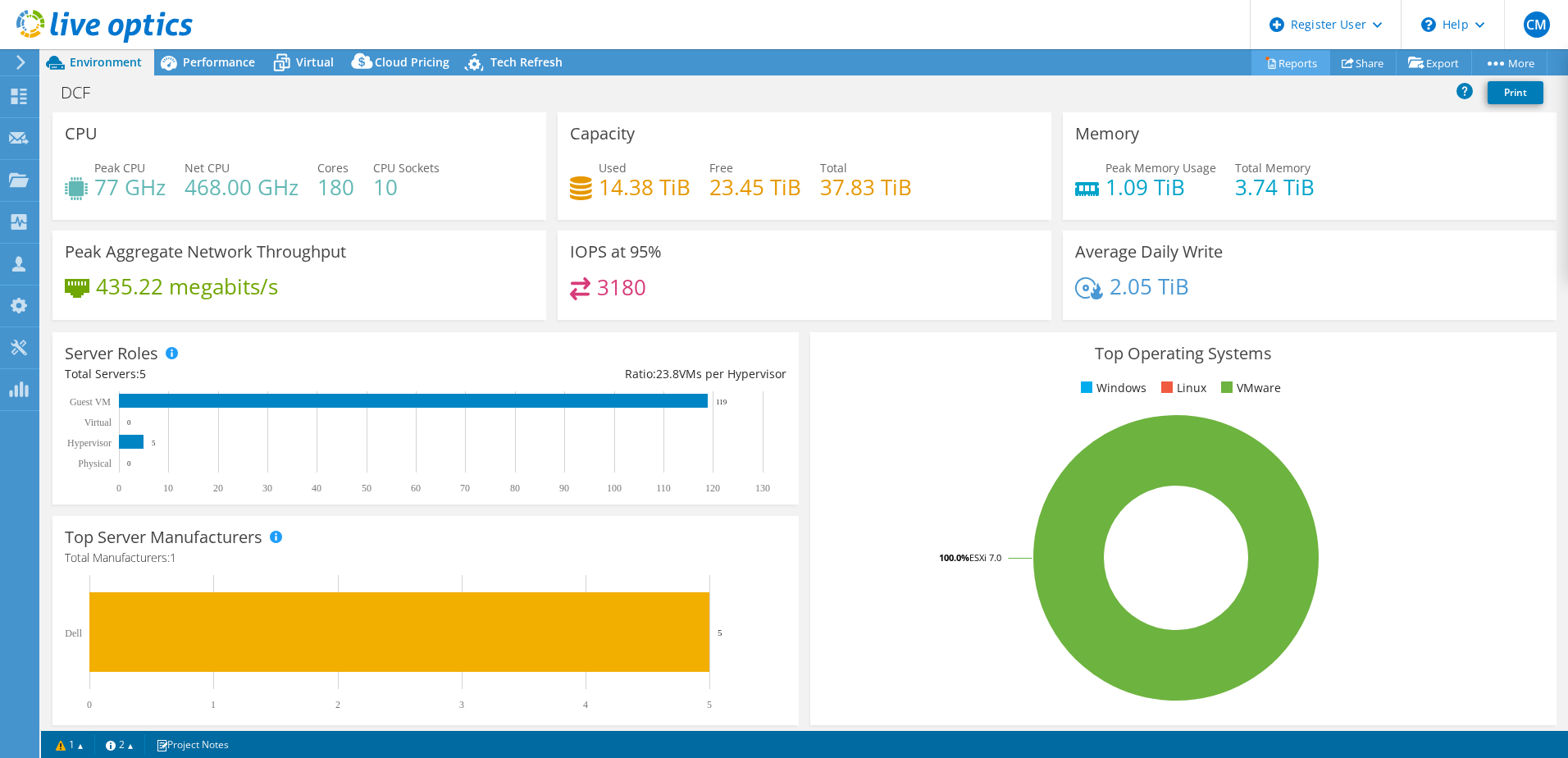
click at [1306, 68] on link "Reports" at bounding box center [1290, 62] width 79 height 25
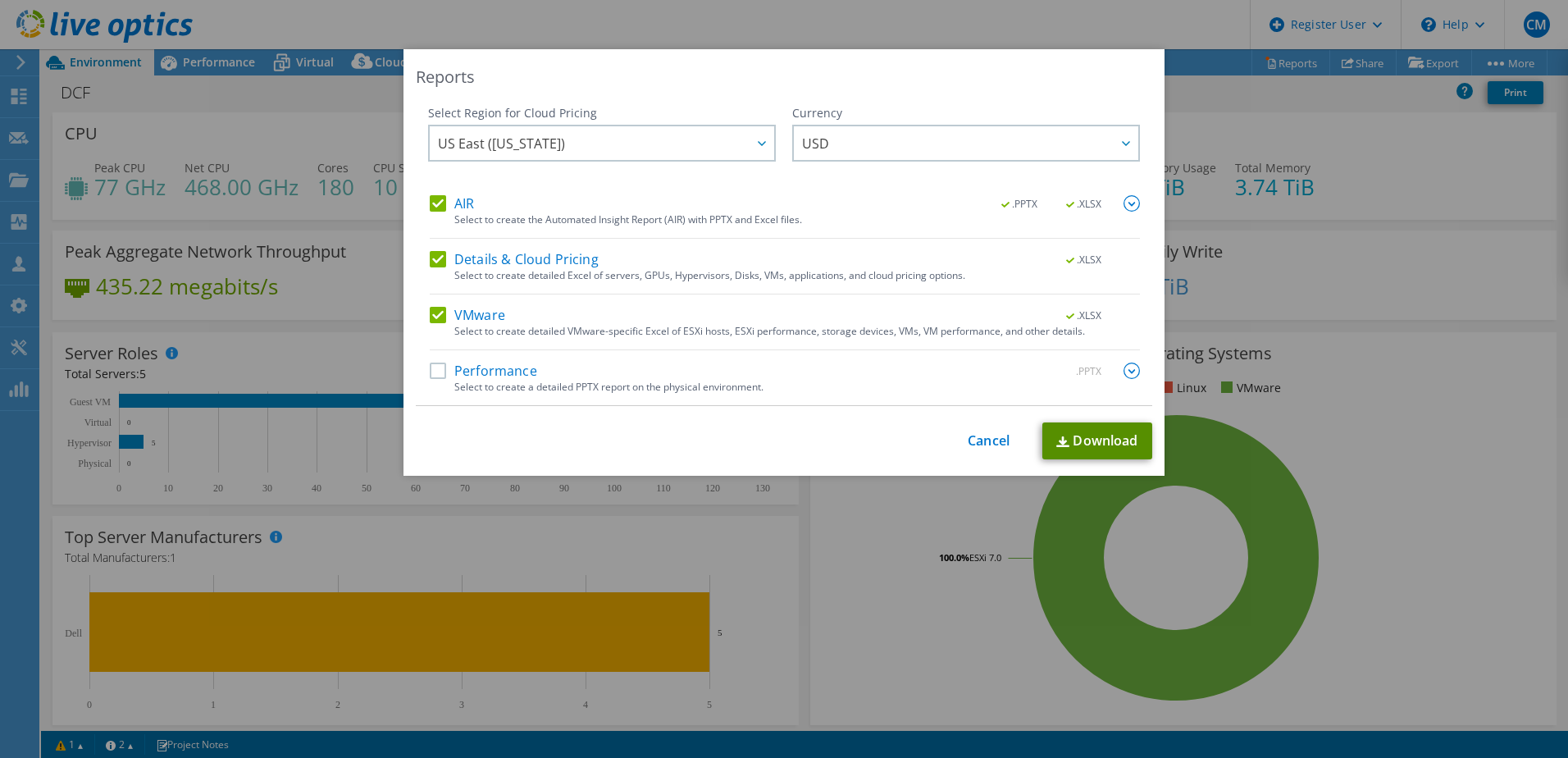
click at [1083, 441] on link "Download" at bounding box center [1097, 441] width 110 height 37
